Goal: Navigation & Orientation: Understand site structure

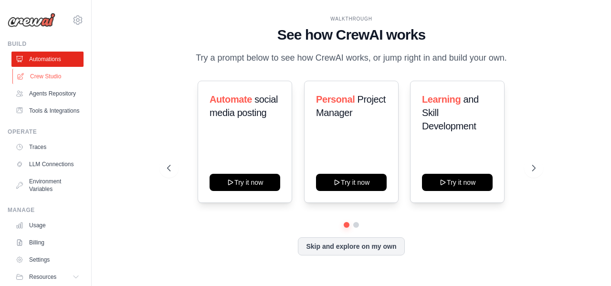
click at [47, 70] on link "Crew Studio" at bounding box center [48, 76] width 72 height 15
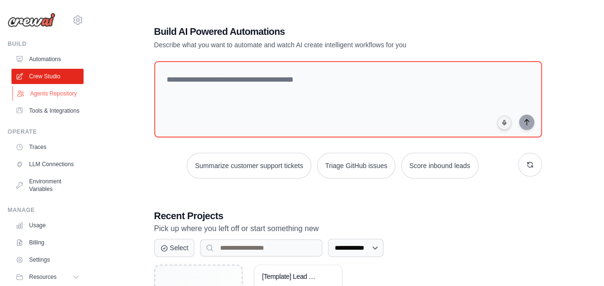
click at [34, 97] on link "Agents Repository" at bounding box center [48, 93] width 72 height 15
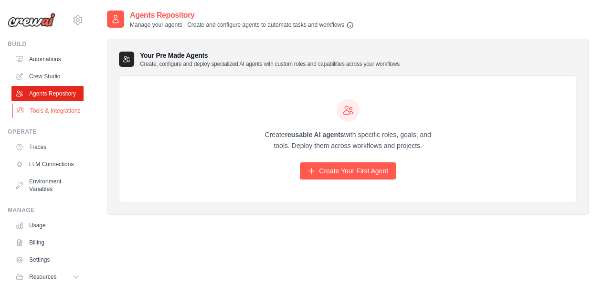
click at [31, 118] on link "Tools & Integrations" at bounding box center [48, 110] width 72 height 15
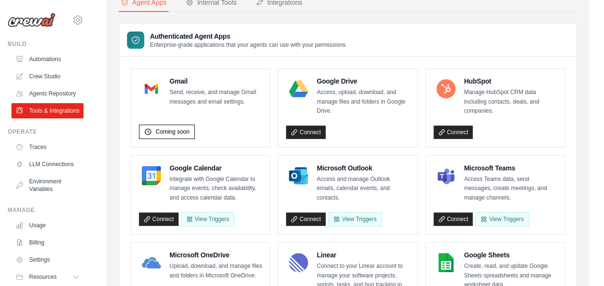
scroll to position [48, 0]
